Goal: Find specific page/section: Find specific page/section

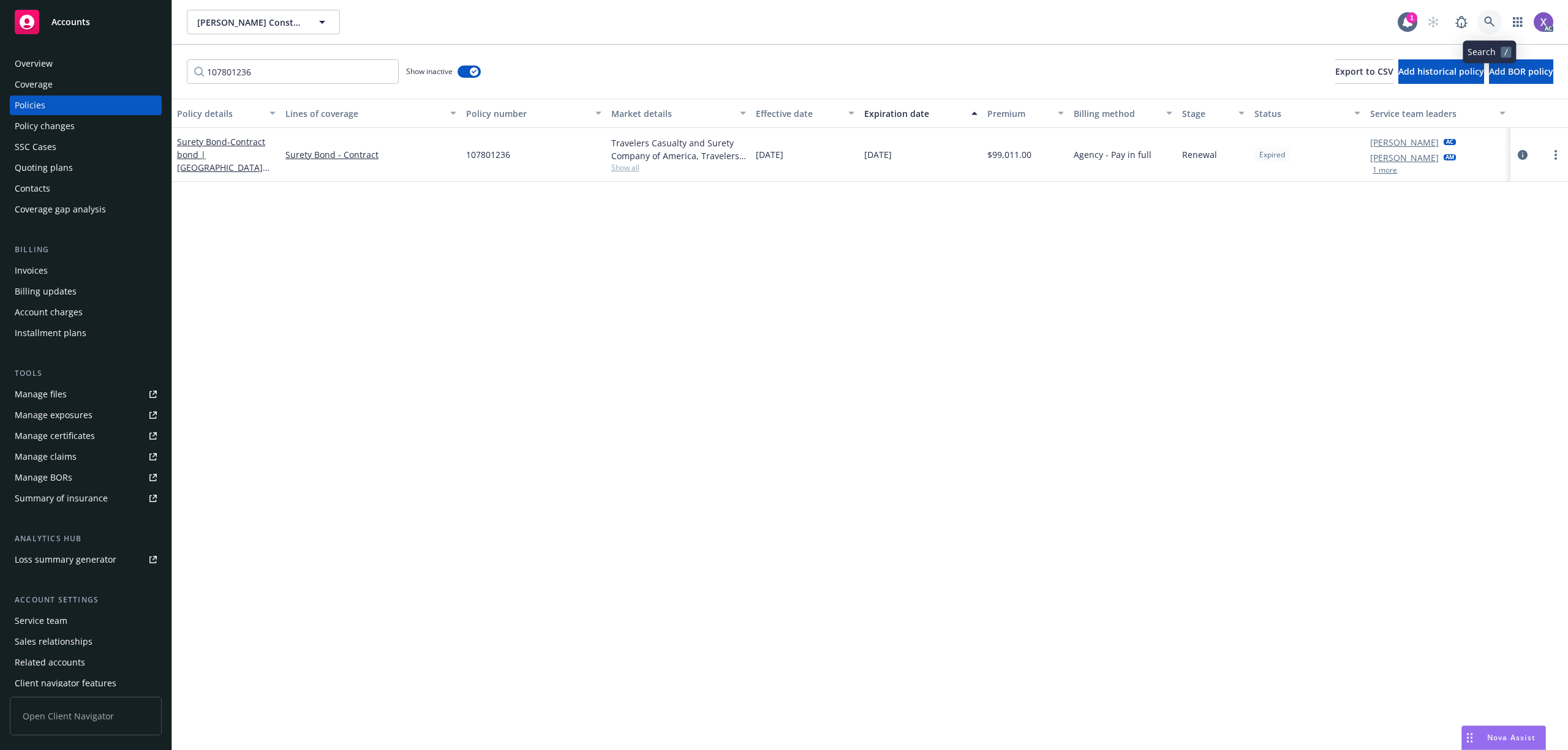
click at [1487, 23] on icon at bounding box center [1490, 21] width 11 height 11
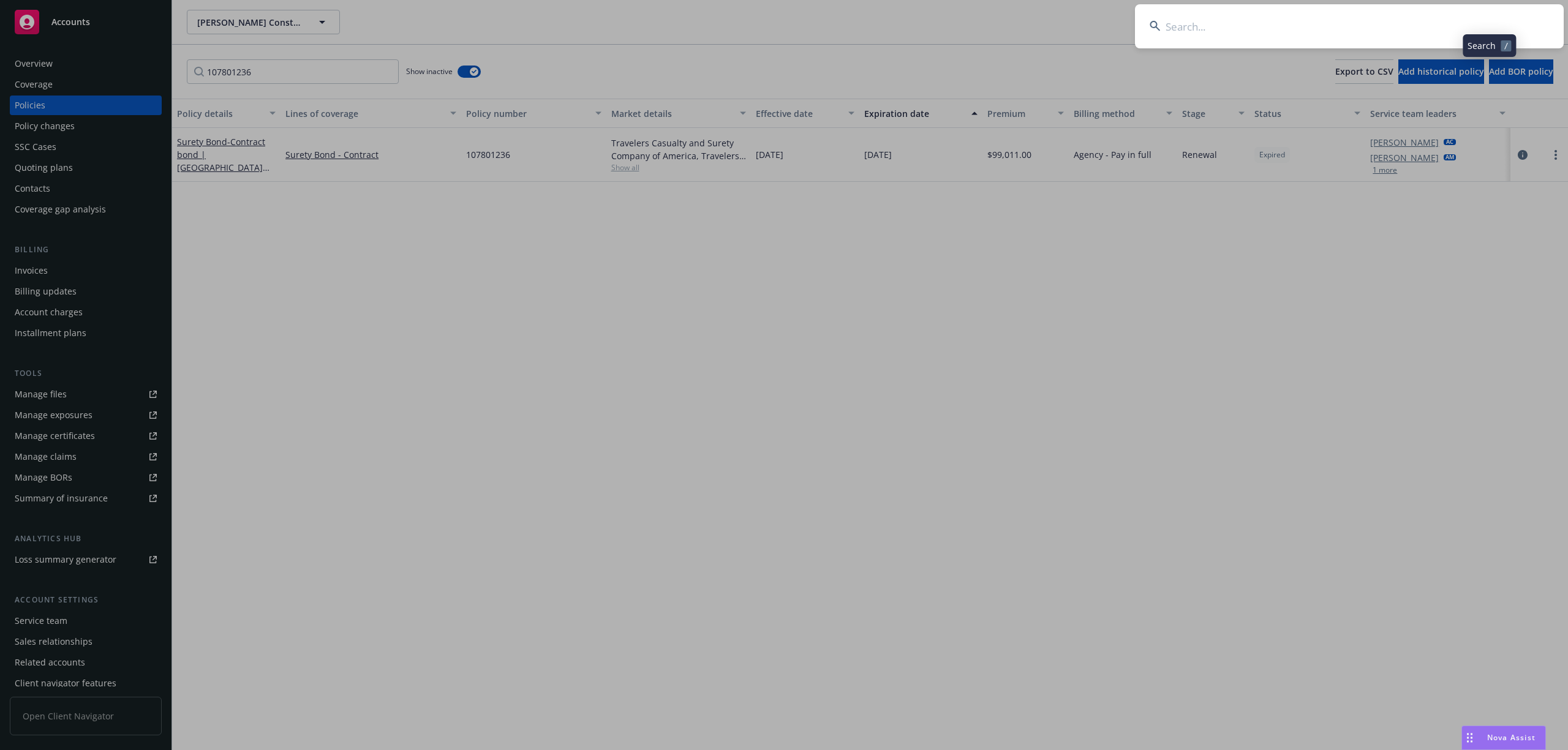
click at [1314, 28] on input at bounding box center [1350, 26] width 429 height 44
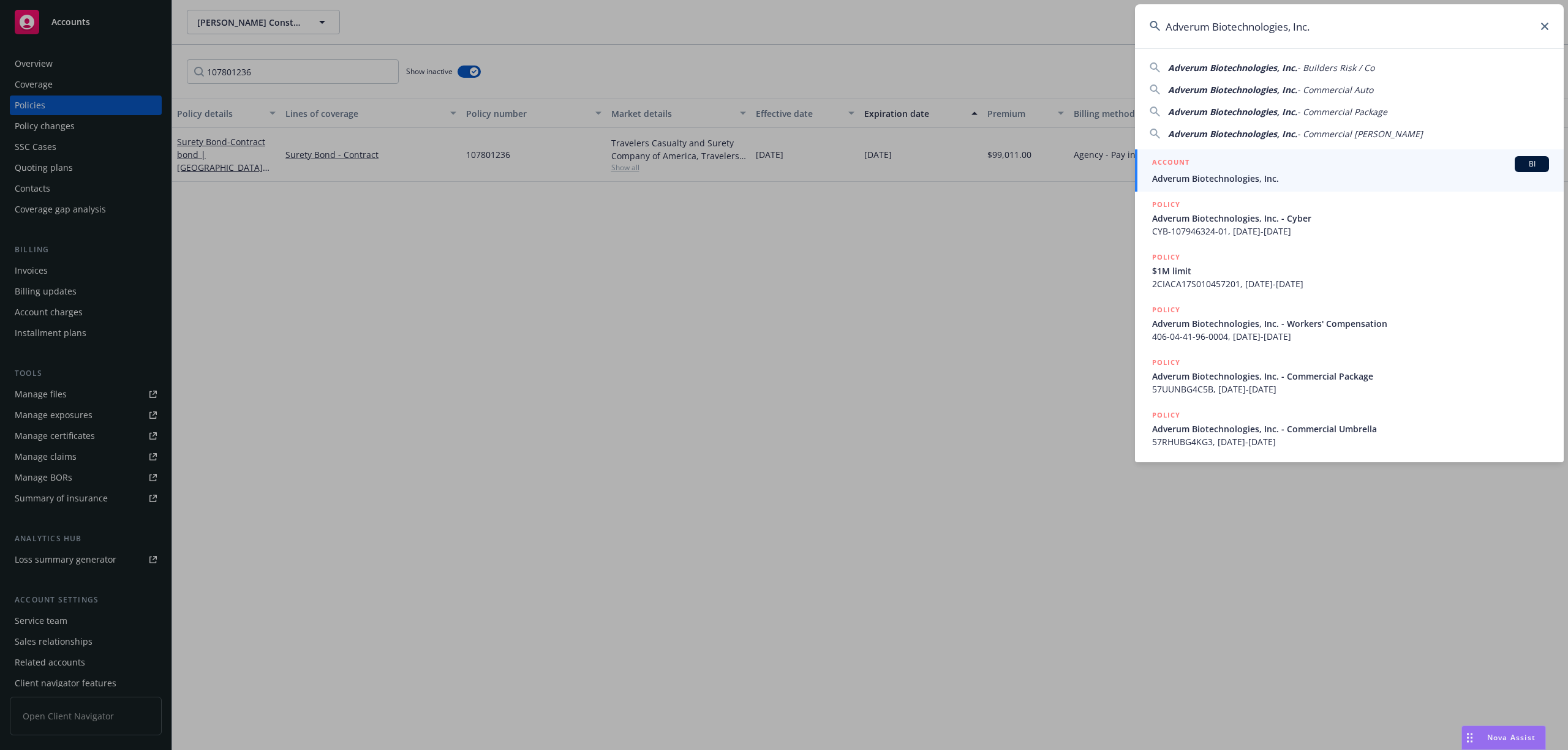
type input "Adverum Biotechnologies, Inc."
click at [1243, 181] on span "Adverum Biotechnologies, Inc." at bounding box center [1350, 179] width 397 height 13
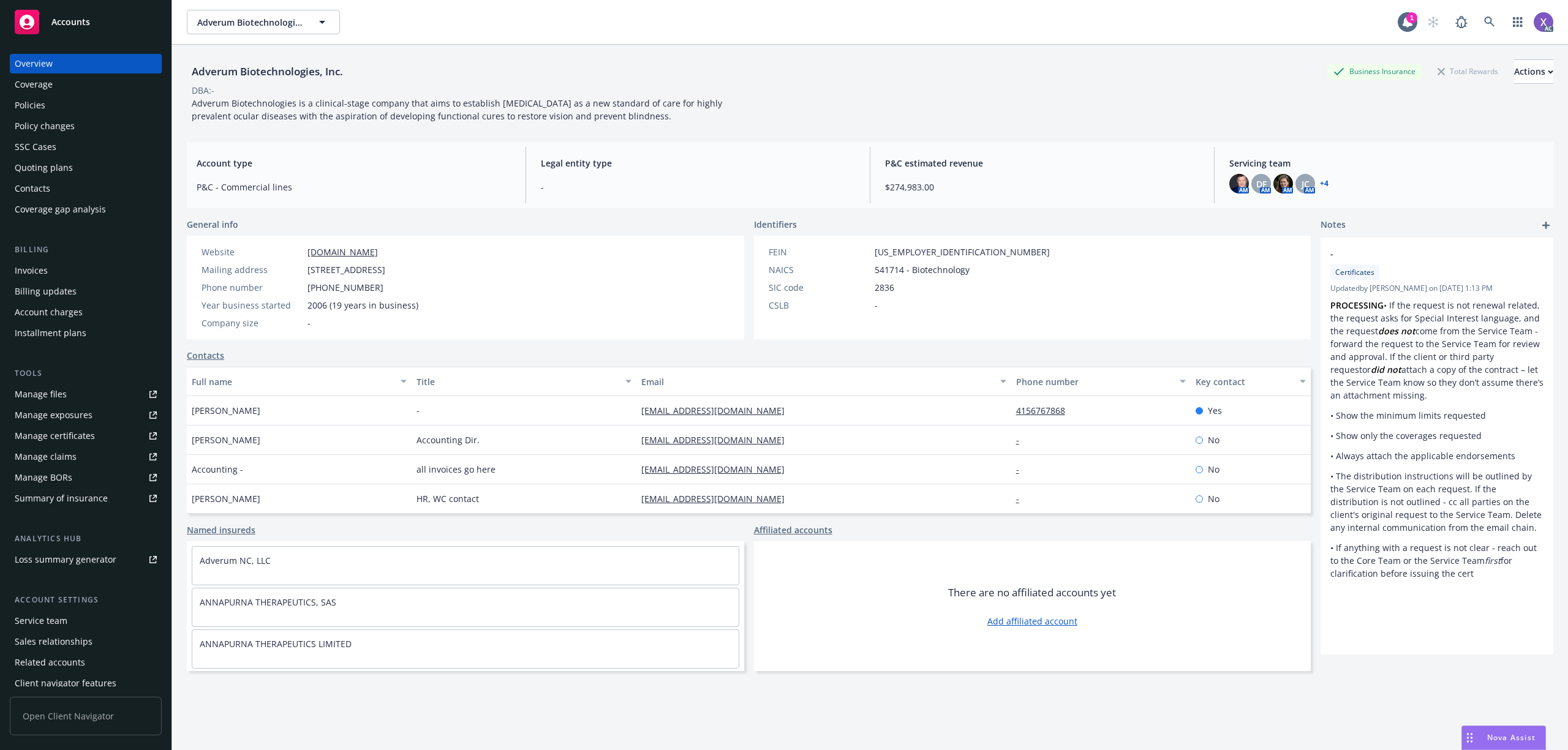
click at [26, 110] on div "Policies" at bounding box center [30, 105] width 31 height 19
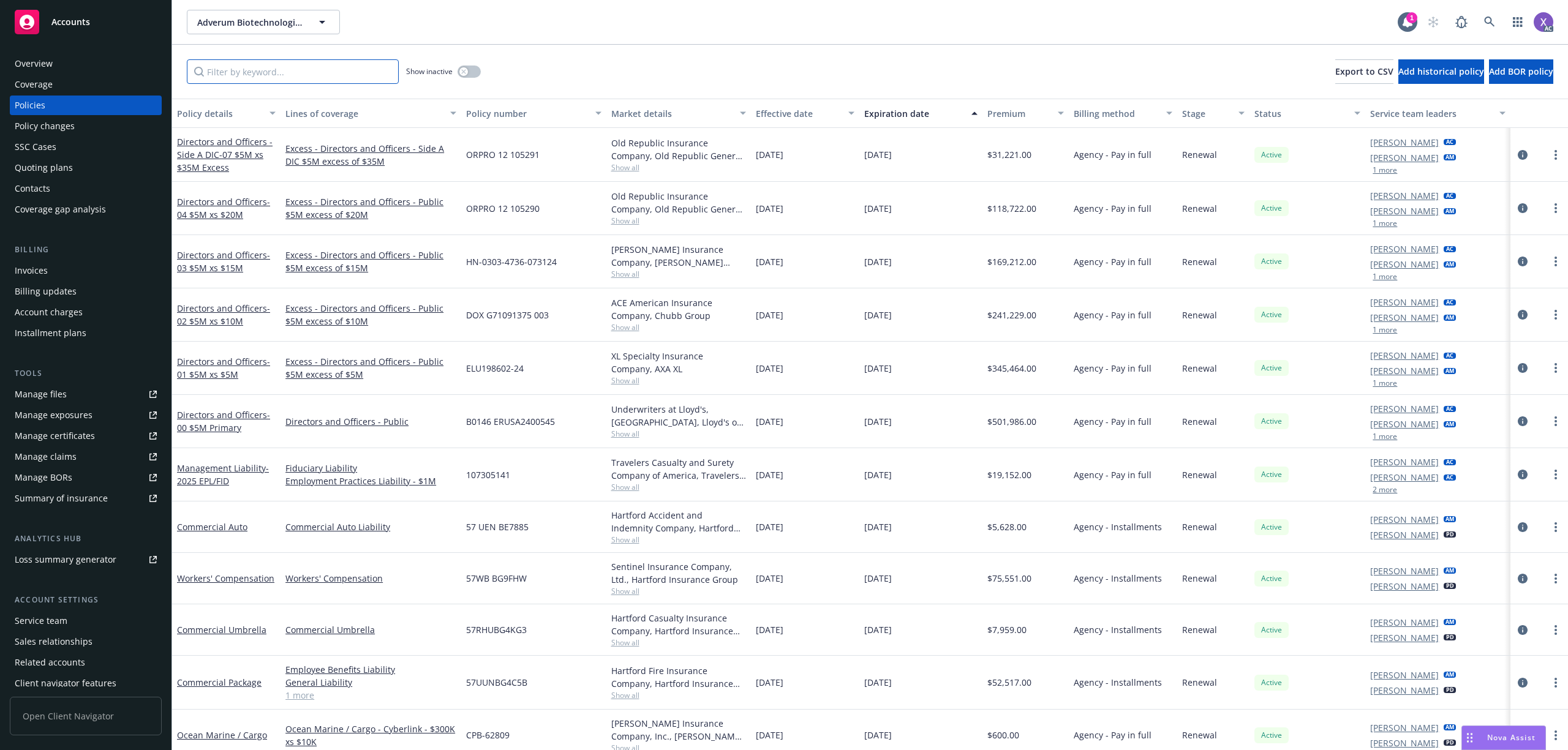
click at [359, 72] on input "Filter by keyword..." at bounding box center [293, 71] width 212 height 24
paste input "LHD953504"
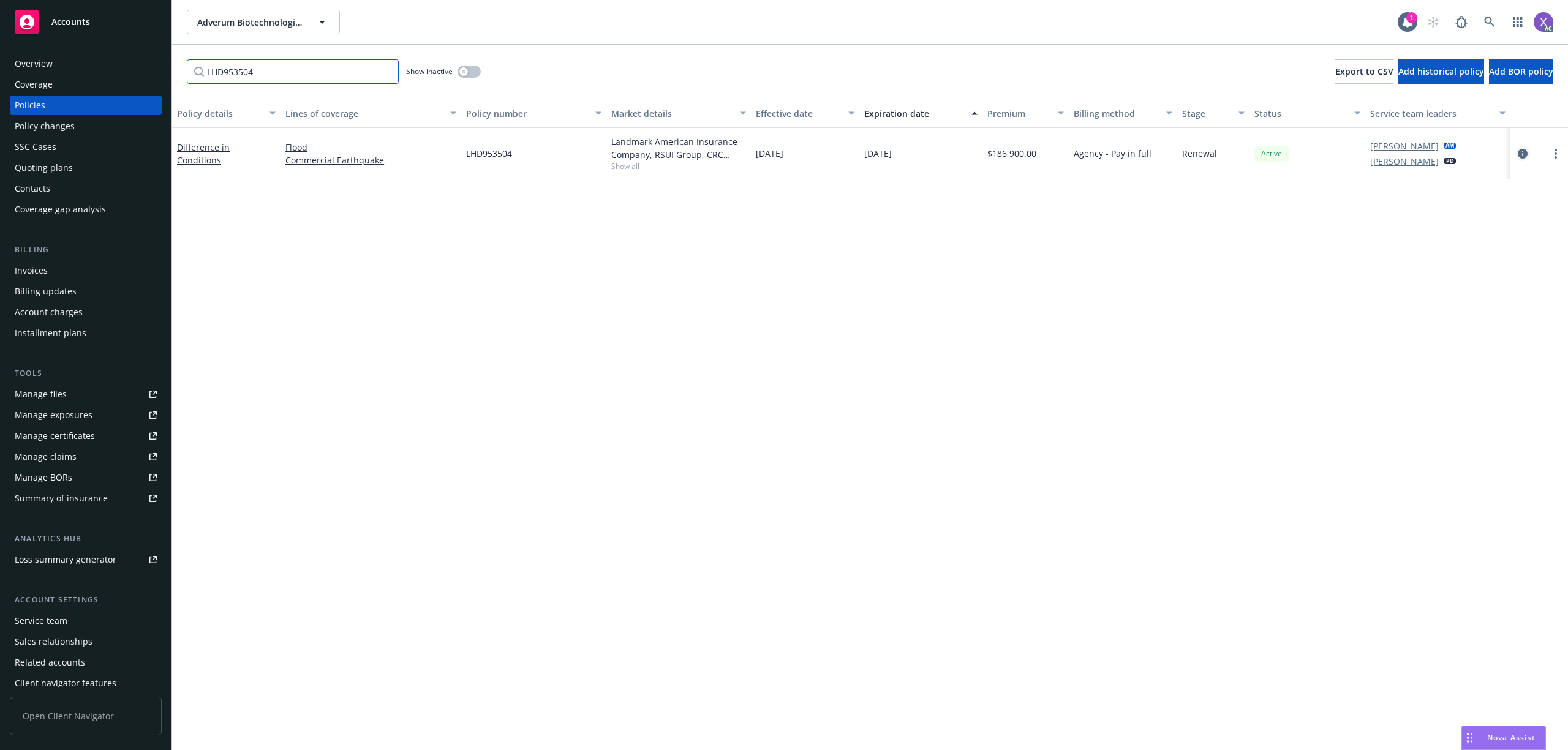
type input "LHD953504"
click at [1522, 153] on icon "circleInformation" at bounding box center [1523, 154] width 10 height 10
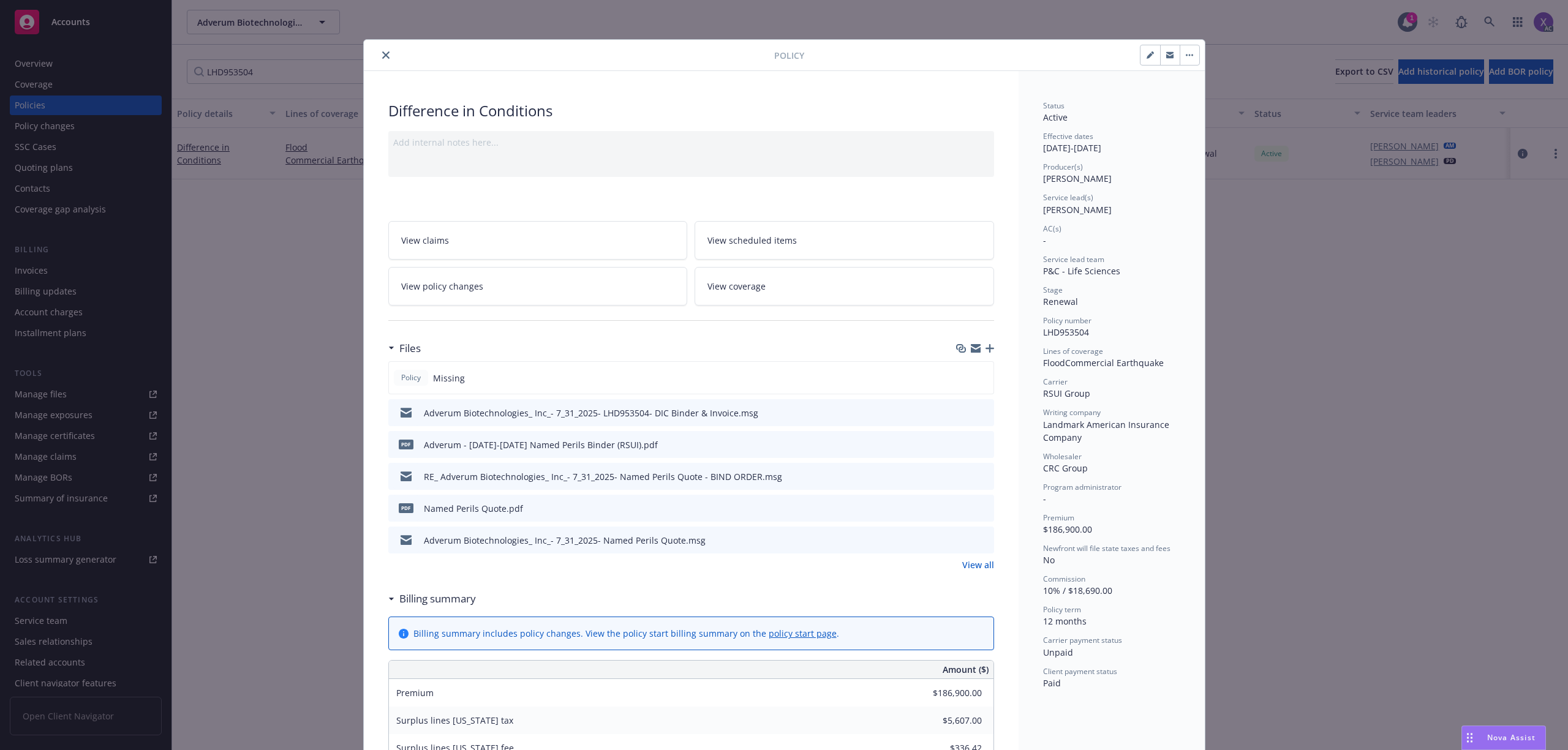
click at [962, 561] on link "View all" at bounding box center [977, 566] width 32 height 13
